Goal: Task Accomplishment & Management: Complete application form

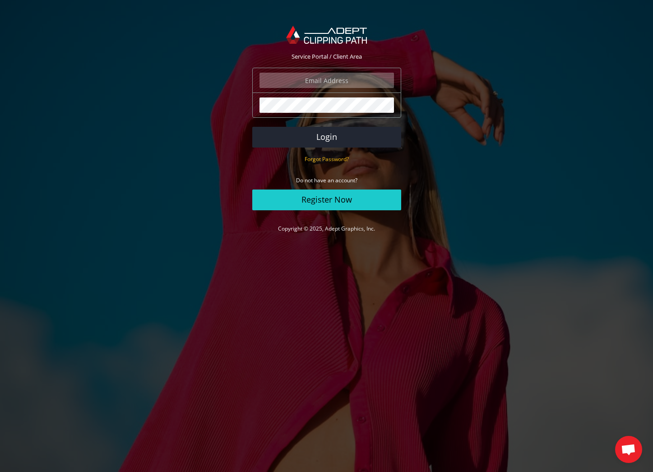
type input "tony@tonycordoza.com"
click at [324, 140] on button "Login" at bounding box center [326, 137] width 149 height 21
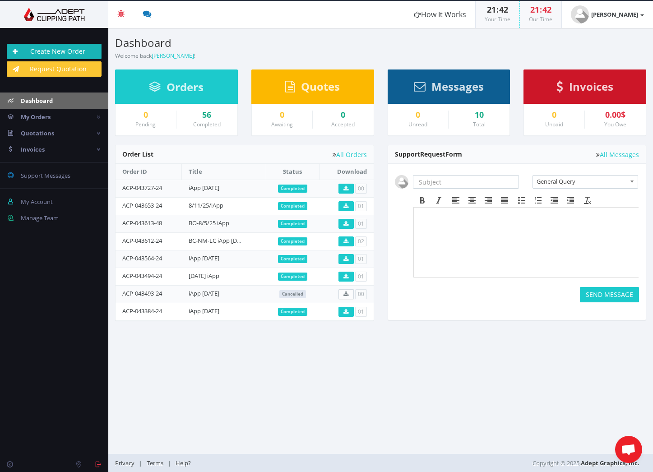
click at [70, 50] on link "Create New Order" at bounding box center [54, 51] width 95 height 15
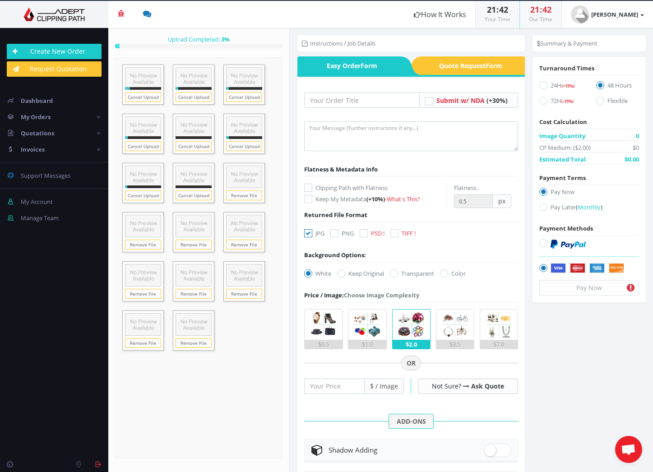
click at [325, 333] on img at bounding box center [323, 324] width 30 height 30
click at [0, 0] on input "$0.5" at bounding box center [0, 0] width 0 height 0
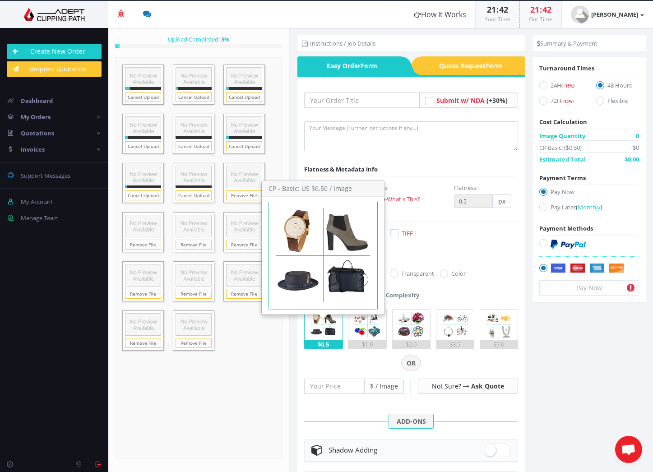
click at [325, 333] on img at bounding box center [323, 324] width 30 height 30
click at [0, 0] on input "$0.5" at bounding box center [0, 0] width 0 height 0
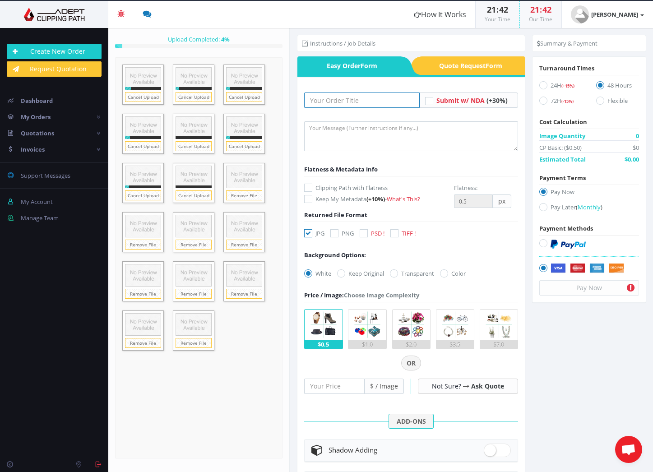
click at [352, 104] on input "text" at bounding box center [361, 99] width 115 height 15
type input "iApp pants"
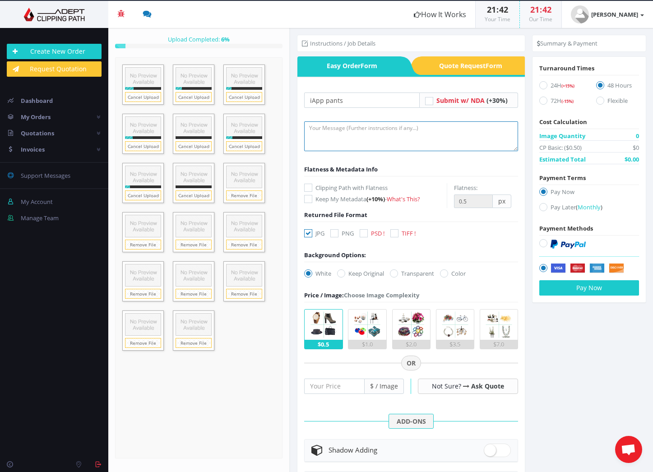
click at [345, 130] on textarea at bounding box center [411, 136] width 214 height 30
click at [392, 128] on textarea "Remove backgrounds and the bar." at bounding box center [411, 136] width 214 height 30
click at [395, 129] on textarea "Remove backgrounds and the bar." at bounding box center [411, 136] width 214 height 30
click at [393, 128] on textarea "Remove backgrounds and the bar." at bounding box center [411, 136] width 214 height 30
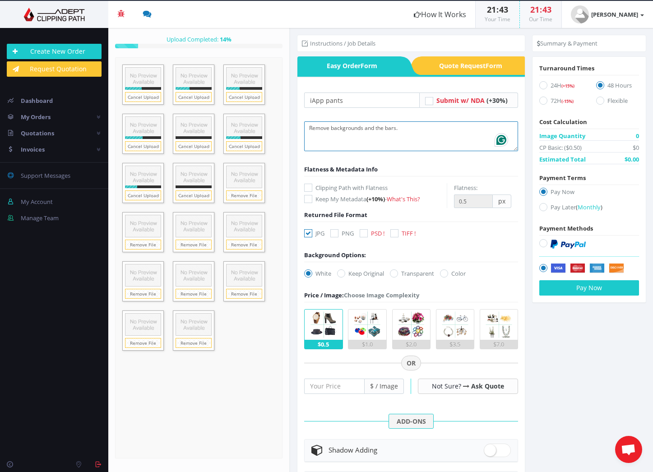
type textarea "Remove backgrounds and the bars."
click at [539, 86] on icon at bounding box center [543, 85] width 8 height 8
click at [541, 86] on input "24H (+15%)" at bounding box center [544, 86] width 6 height 6
radio input "true"
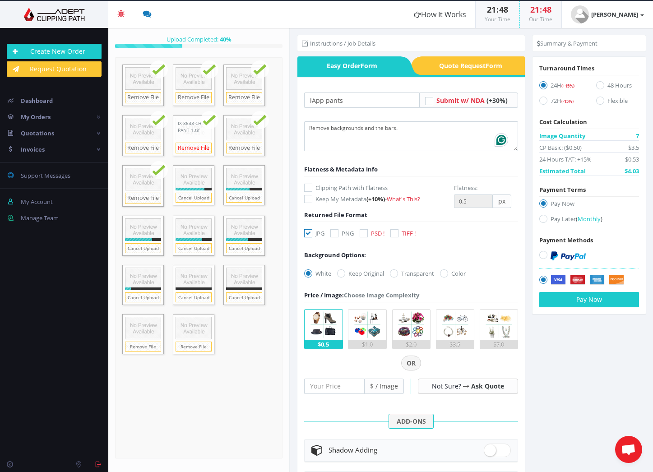
click at [195, 147] on link "Remove File" at bounding box center [193, 148] width 36 height 11
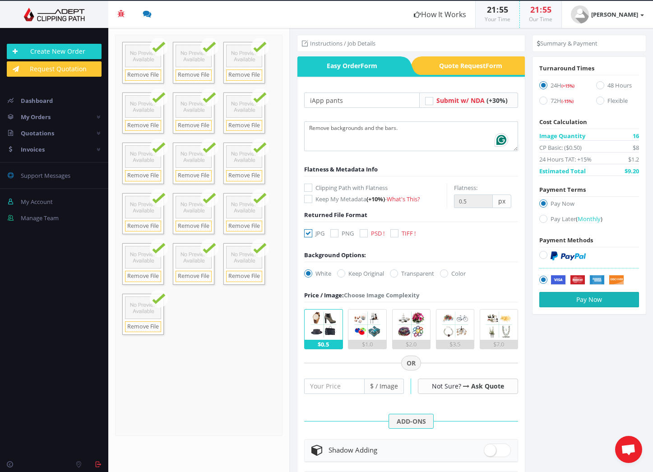
click at [563, 298] on button "Pay Now" at bounding box center [589, 299] width 100 height 15
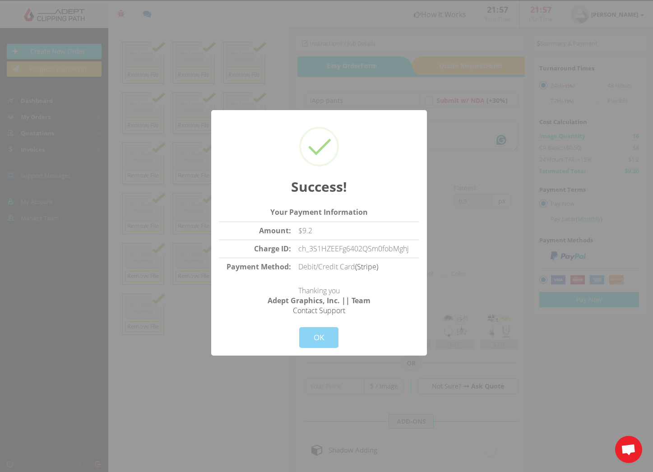
click at [389, 317] on div "Cancel OK" at bounding box center [319, 331] width 200 height 32
click at [331, 336] on button "OK" at bounding box center [318, 337] width 39 height 21
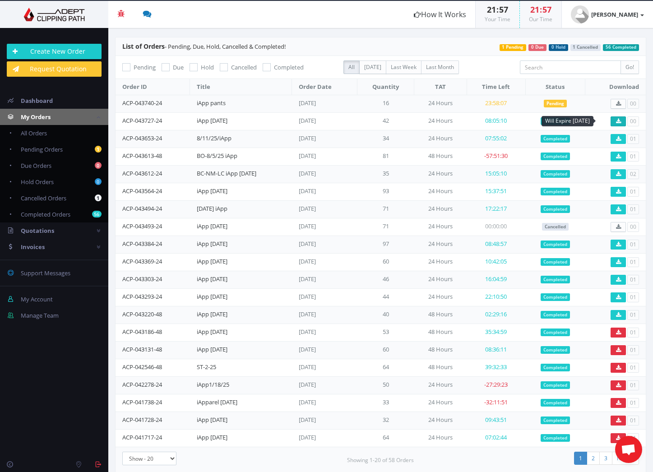
click at [616, 120] on icon at bounding box center [618, 121] width 5 height 5
click at [616, 121] on icon at bounding box center [618, 121] width 5 height 5
